Goal: Task Accomplishment & Management: Use online tool/utility

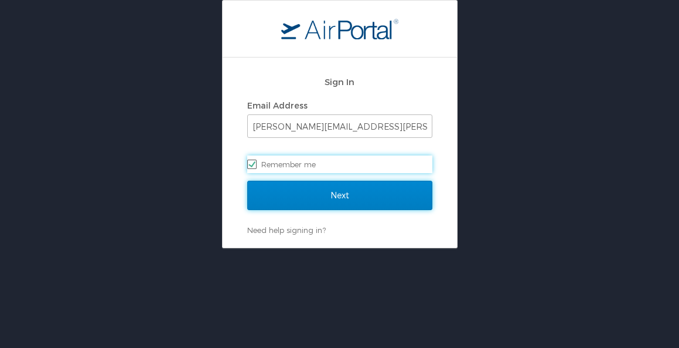
click at [281, 197] on input "Next" at bounding box center [339, 195] width 185 height 29
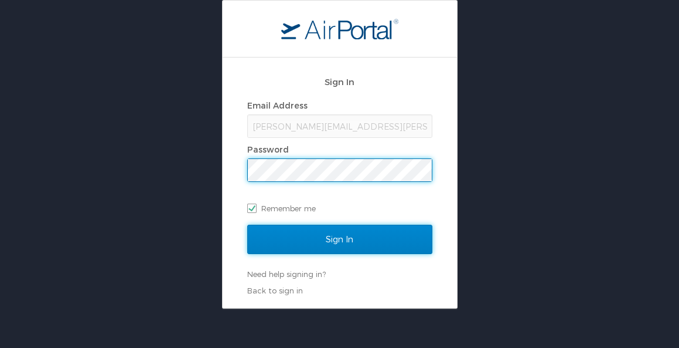
click at [303, 233] on input "Sign In" at bounding box center [339, 239] width 185 height 29
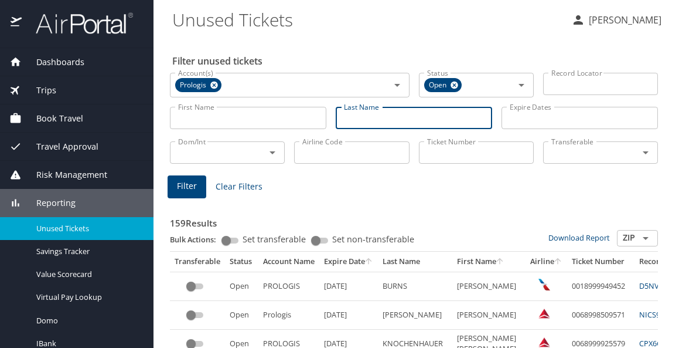
click at [362, 119] on input "Last Name" at bounding box center [414, 118] width 157 height 22
type input "sacro"
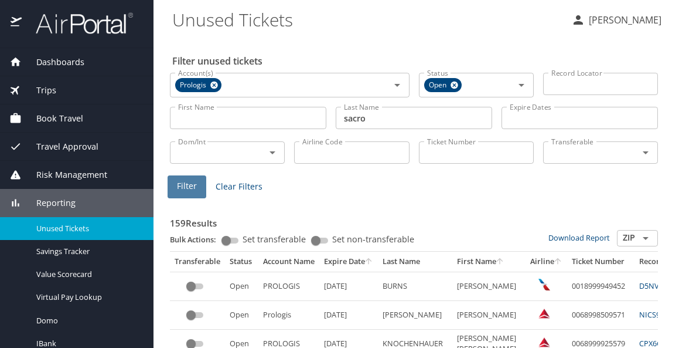
click at [182, 184] on span "Filter" at bounding box center [187, 186] width 20 height 15
